Goal: Submit feedback/report problem

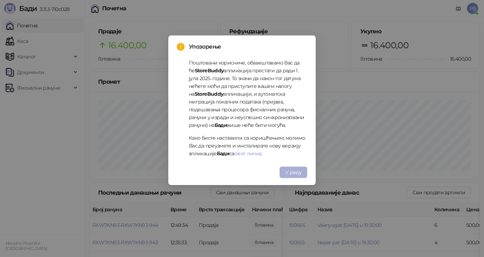
click at [295, 172] on span "У реду" at bounding box center [293, 172] width 16 height 6
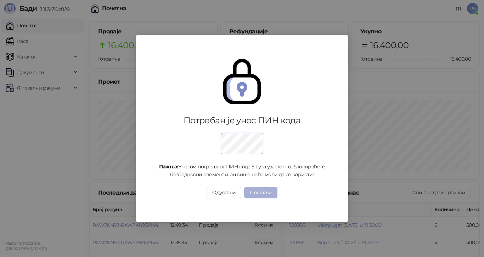
click at [272, 195] on button "Пошаљи" at bounding box center [260, 192] width 33 height 11
click at [265, 190] on button "Пошаљи" at bounding box center [260, 192] width 33 height 11
